Goal: Find specific page/section: Find specific page/section

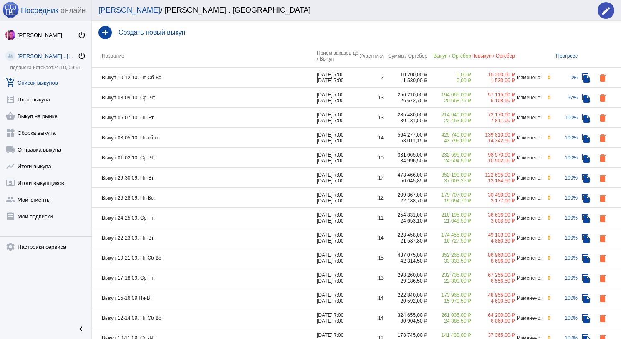
click at [179, 76] on td "Выкуп 10-12.10. Пт Сб Вс." at bounding box center [204, 78] width 225 height 20
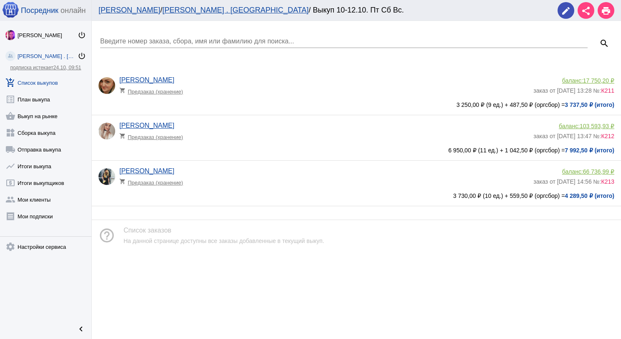
click at [60, 76] on link "add_shopping_cart Список выкупов" at bounding box center [45, 81] width 91 height 17
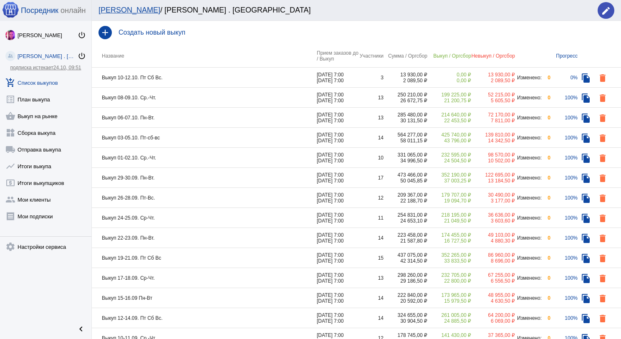
click at [162, 98] on td "Выкуп 08-09.10. Ср.-Чт." at bounding box center [204, 98] width 225 height 20
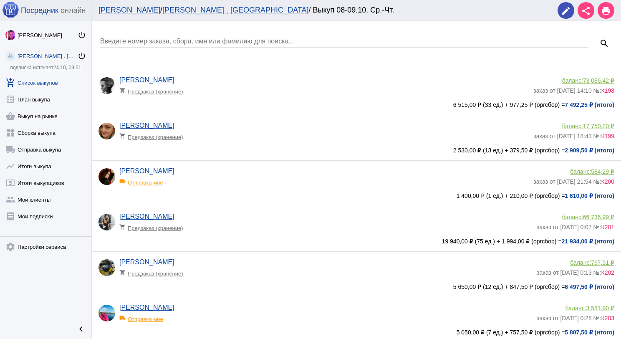
click at [152, 40] on input "Введите номер заказа, сбора, имя или фамилию для поиска..." at bounding box center [343, 42] width 487 height 8
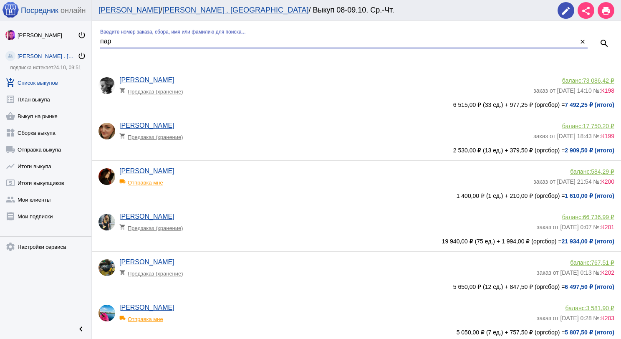
type input "пар"
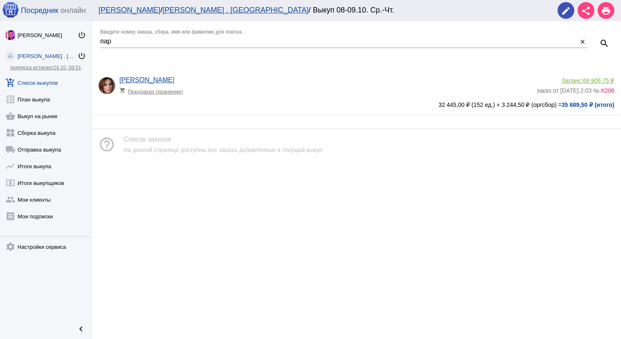
click at [584, 78] on span "68 906,75 ₽" at bounding box center [598, 80] width 31 height 7
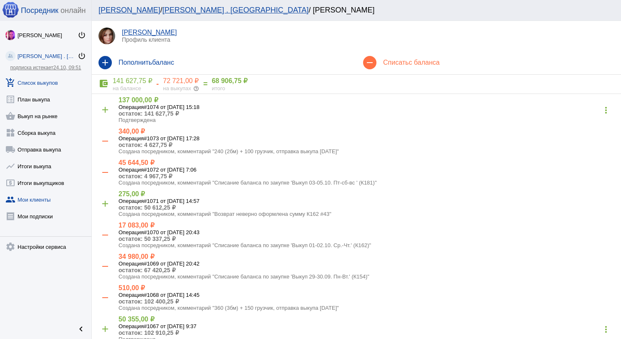
click at [45, 86] on link "add_shopping_cart Список выкупов" at bounding box center [45, 81] width 91 height 17
